Goal: Find specific fact: Find specific fact

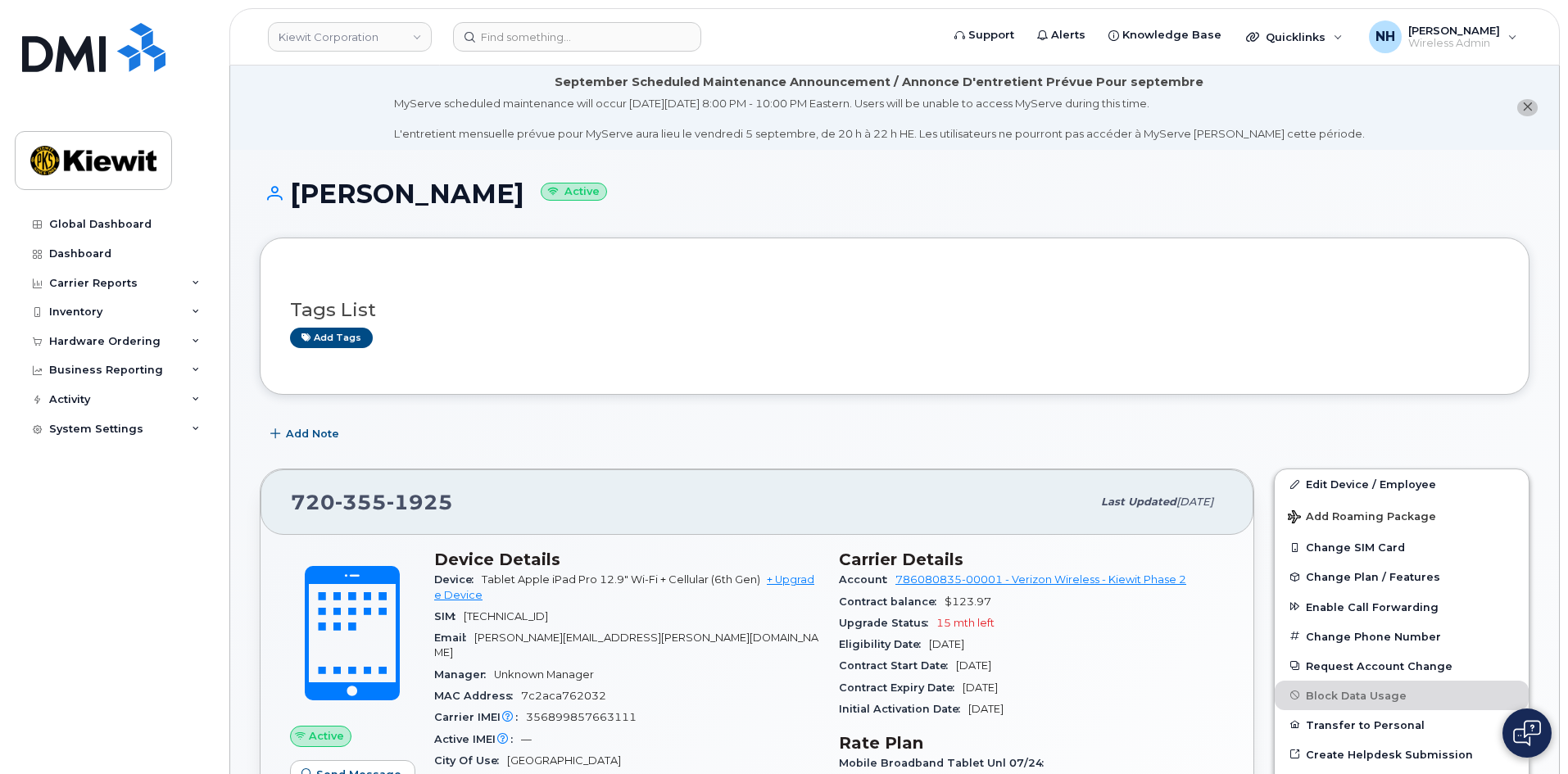
scroll to position [328, 0]
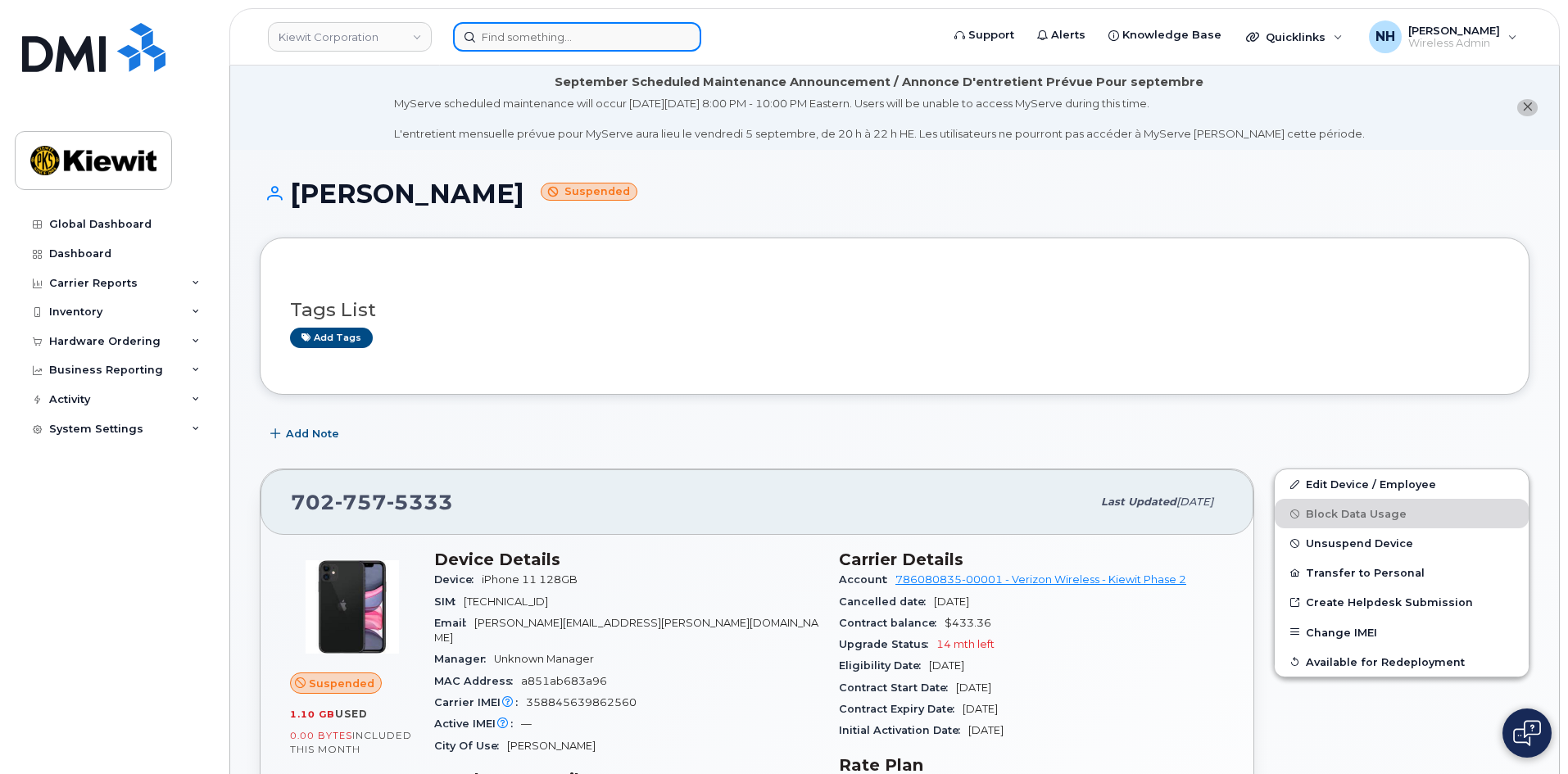
click at [565, 28] on input at bounding box center [577, 37] width 249 height 29
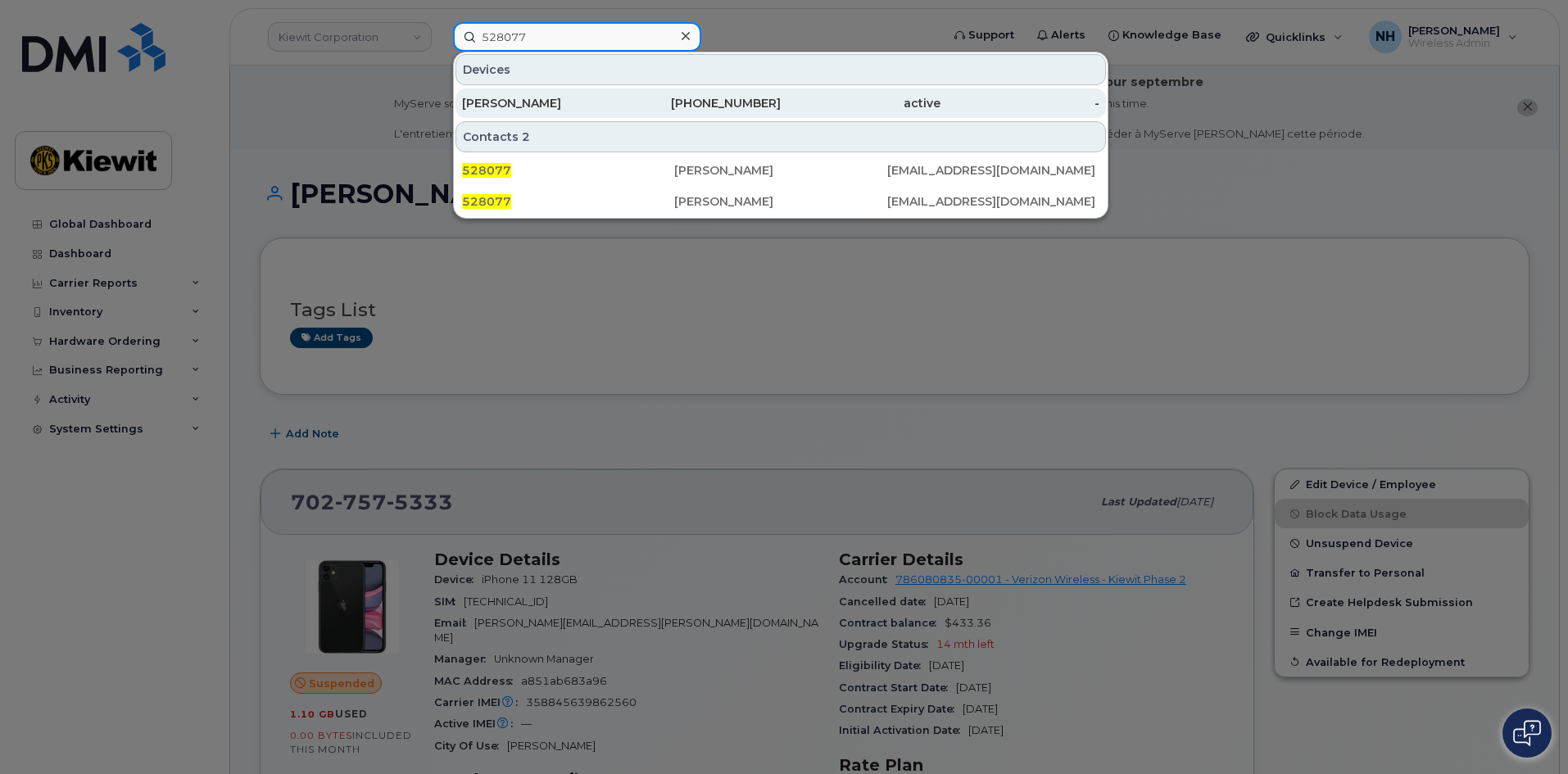
type input "528077"
click at [669, 99] on div "817-301-7020" at bounding box center [702, 103] width 160 height 17
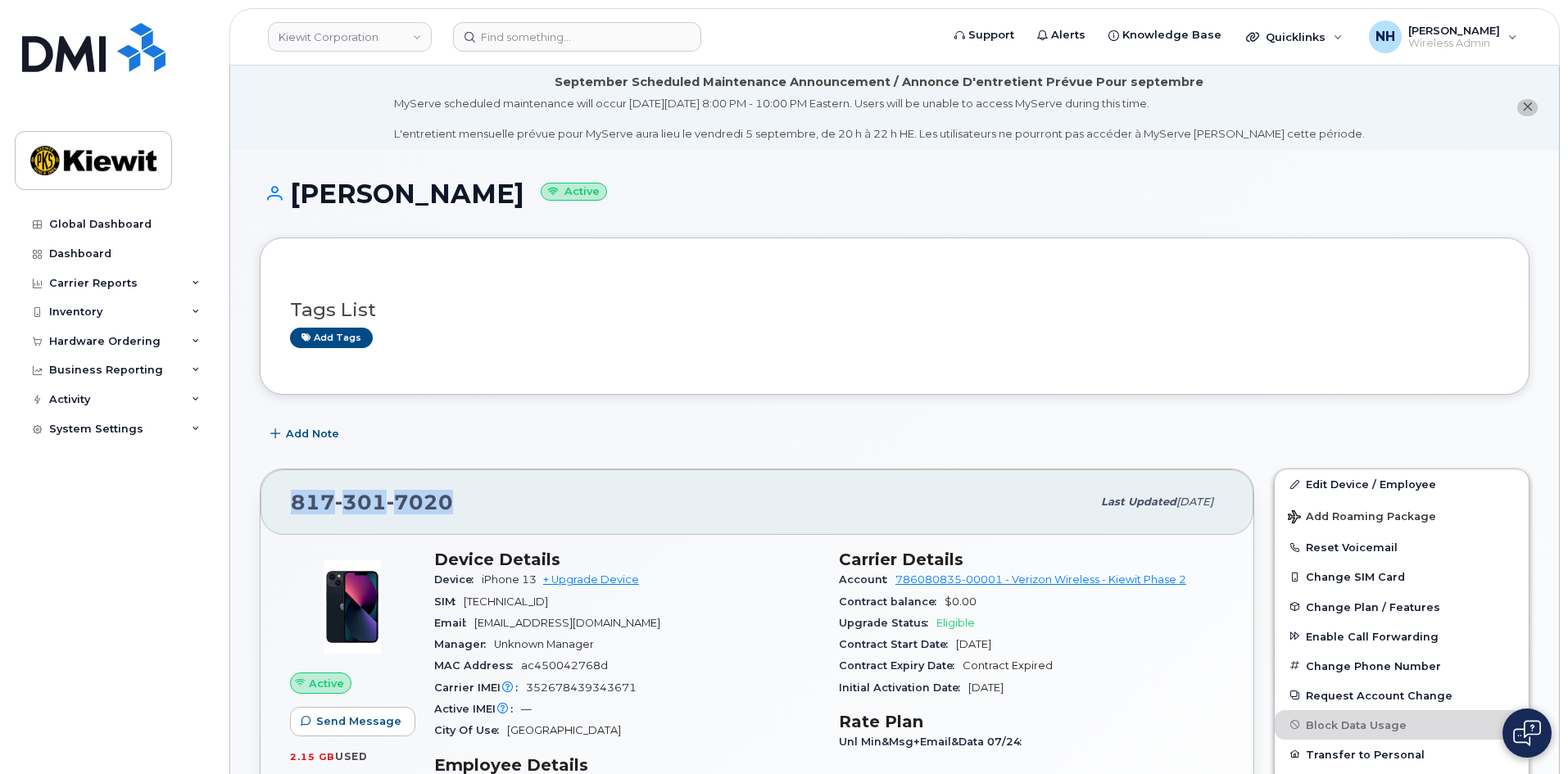
drag, startPoint x: 447, startPoint y: 503, endPoint x: 290, endPoint y: 502, distance: 157.0
click at [290, 502] on span "817 301 7020" at bounding box center [371, 502] width 162 height 24
copy span "817 301 7020"
drag, startPoint x: 481, startPoint y: 580, endPoint x: 538, endPoint y: 578, distance: 57.0
click at [538, 578] on div "Device iPhone 13 + Upgrade Device" at bounding box center [627, 580] width 385 height 21
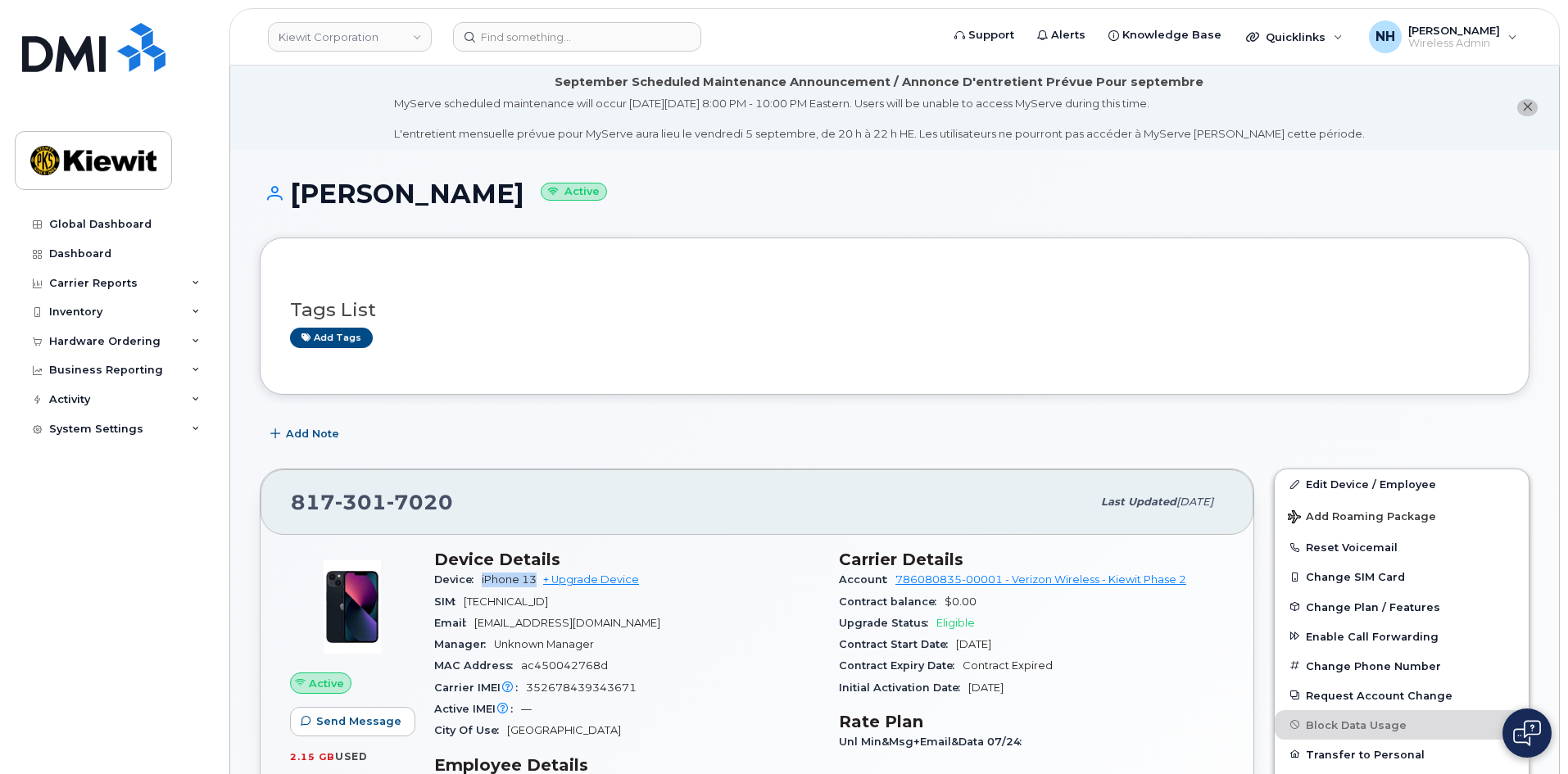
copy span "iPhone 13"
